Goal: Register for event/course

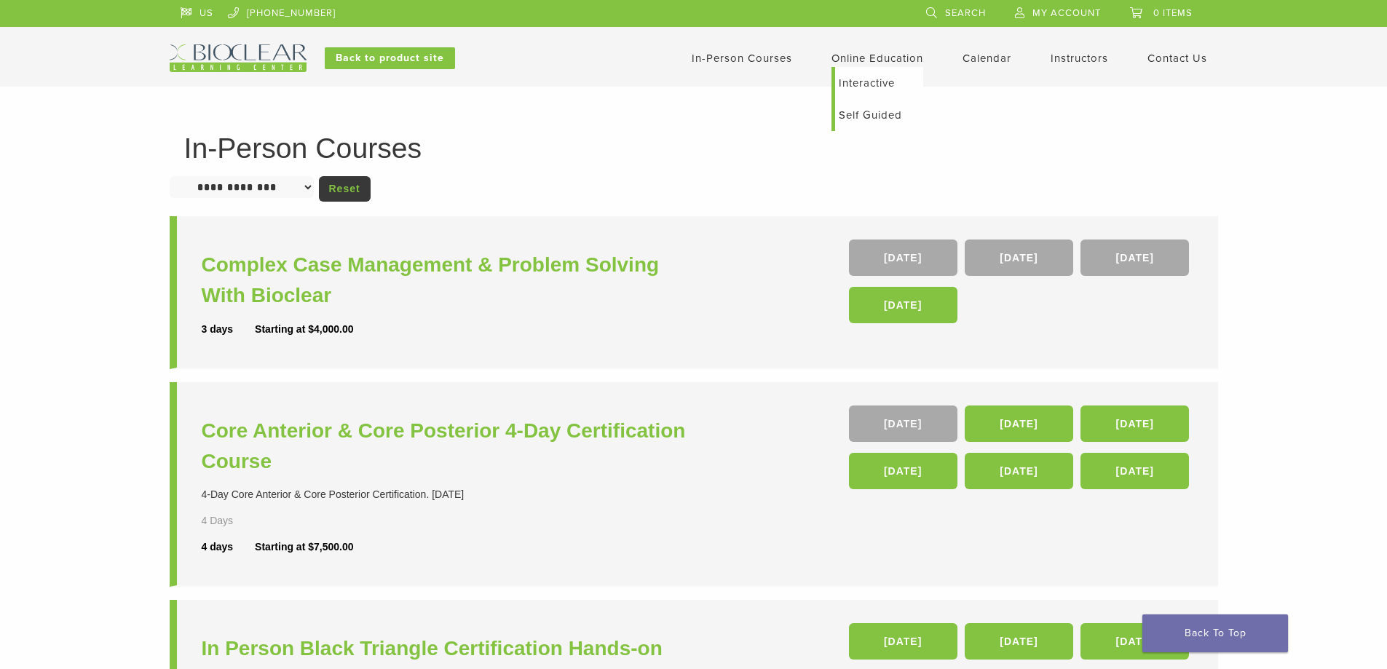
click at [887, 112] on link "Self Guided" at bounding box center [879, 115] width 88 height 32
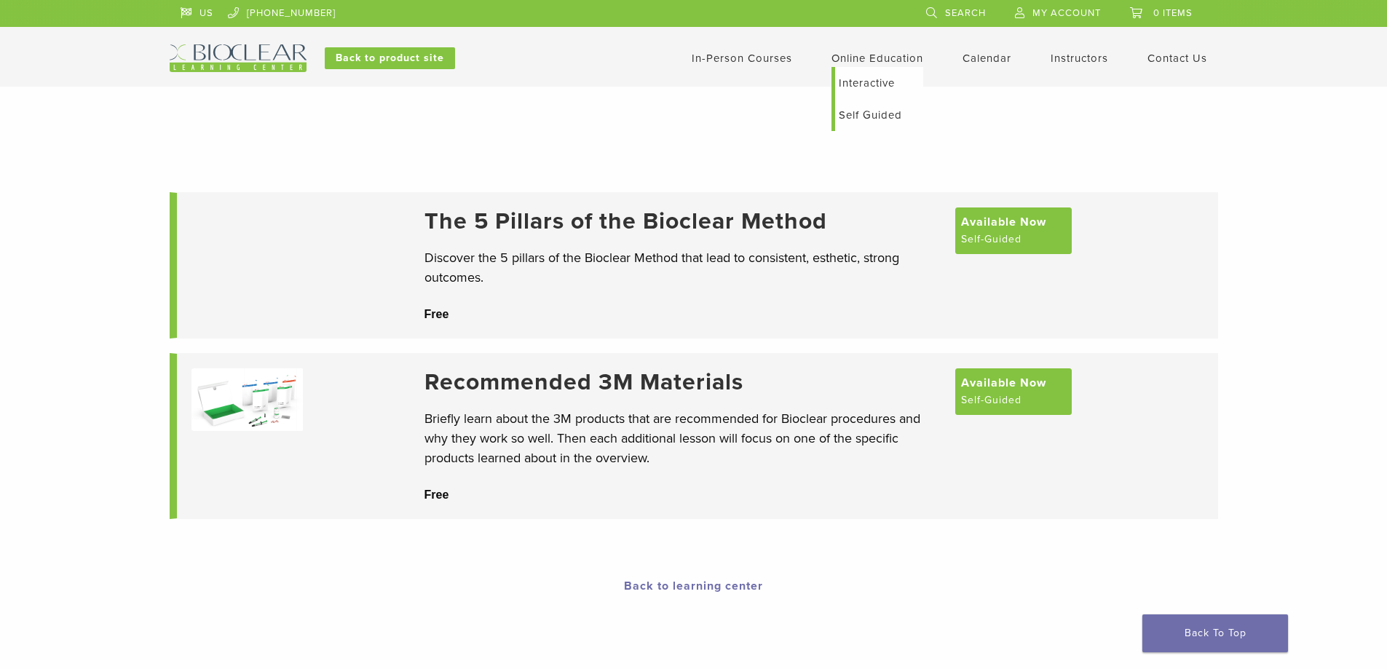
click at [882, 85] on link "Interactive" at bounding box center [879, 83] width 88 height 32
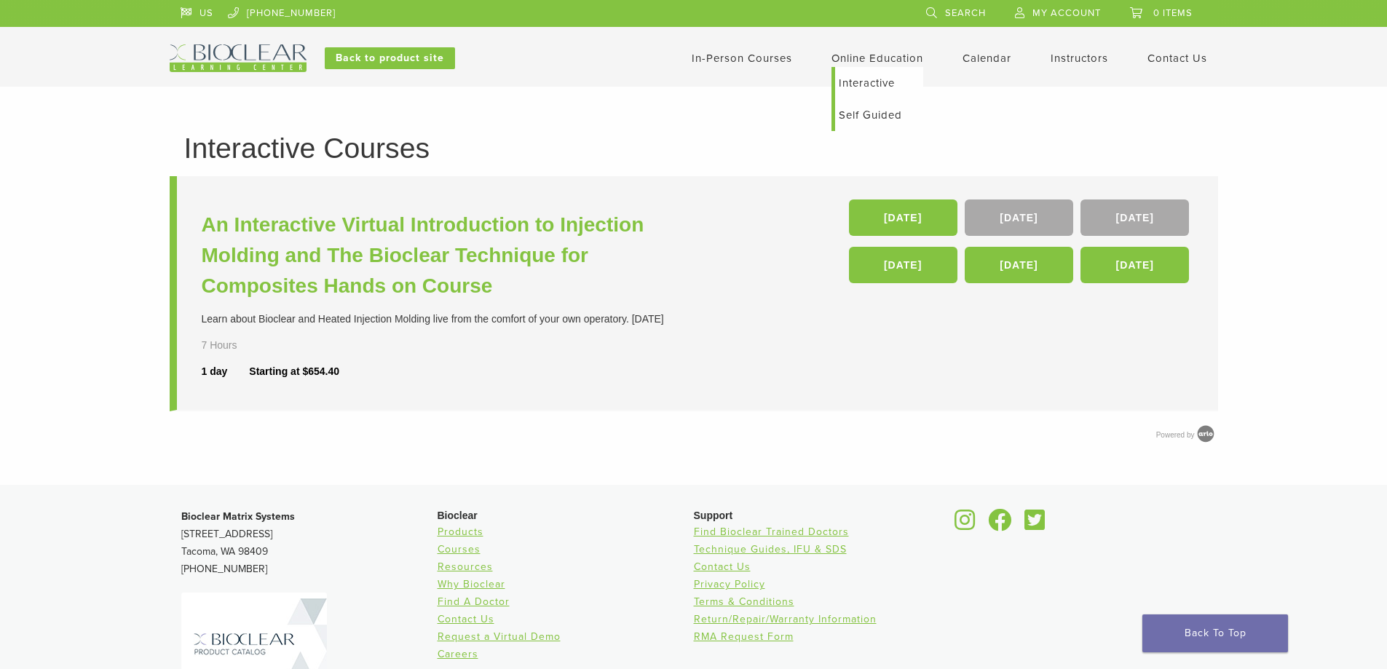
click at [877, 77] on link "Interactive" at bounding box center [879, 83] width 88 height 32
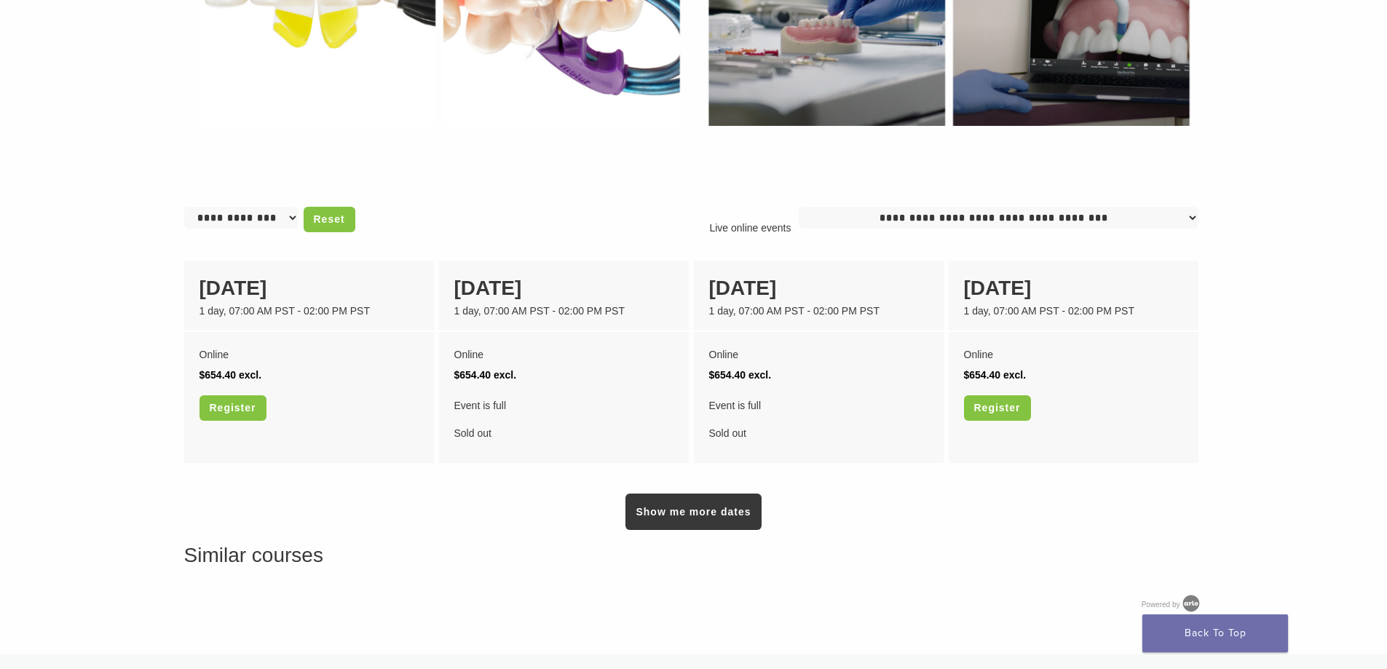
scroll to position [985, 0]
